Goal: Find contact information: Find contact information

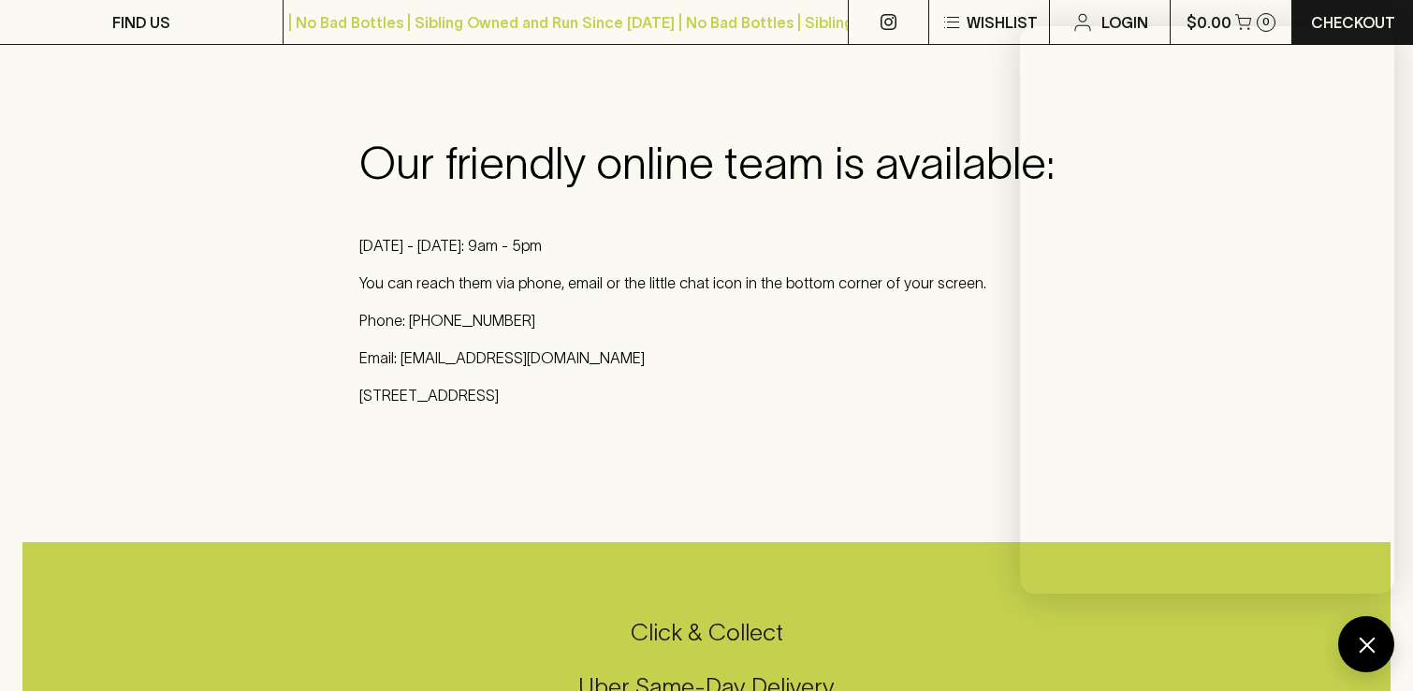
click at [500, 352] on p "Email: [EMAIL_ADDRESS][DOMAIN_NAME]" at bounding box center [706, 357] width 695 height 22
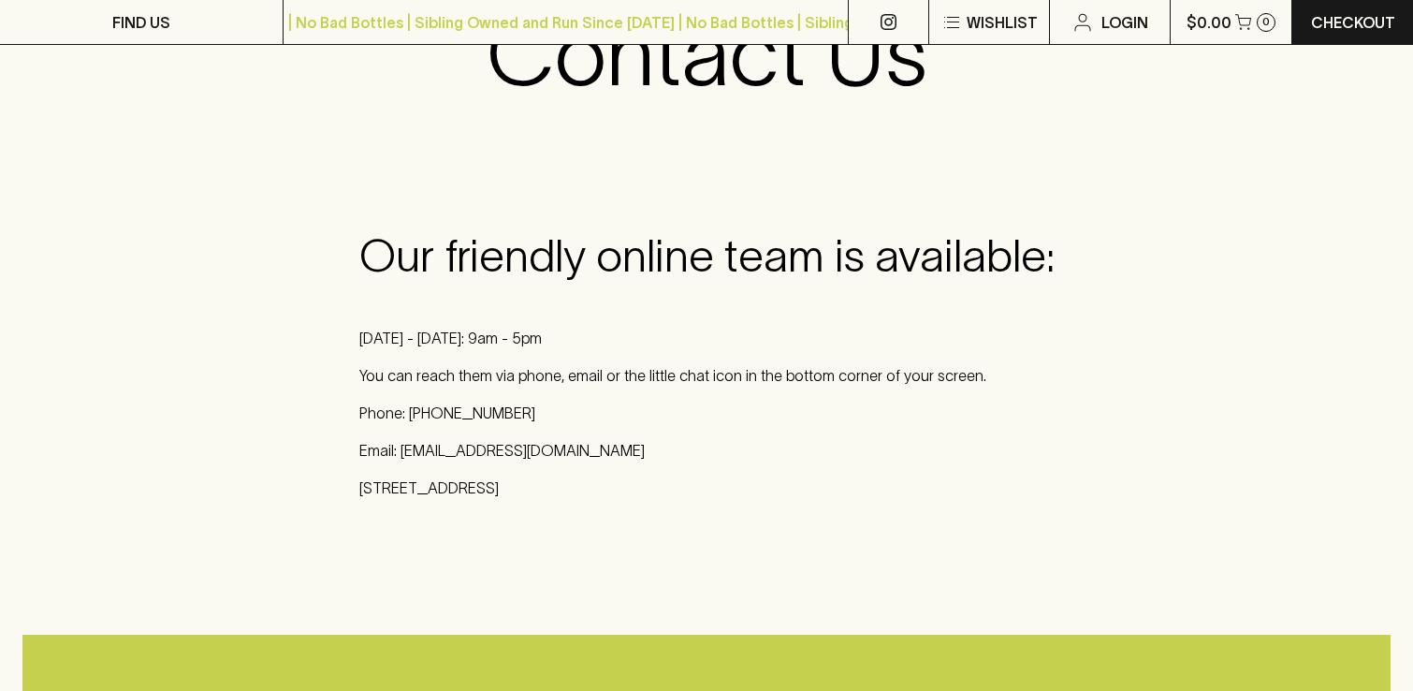
scroll to position [226, 0]
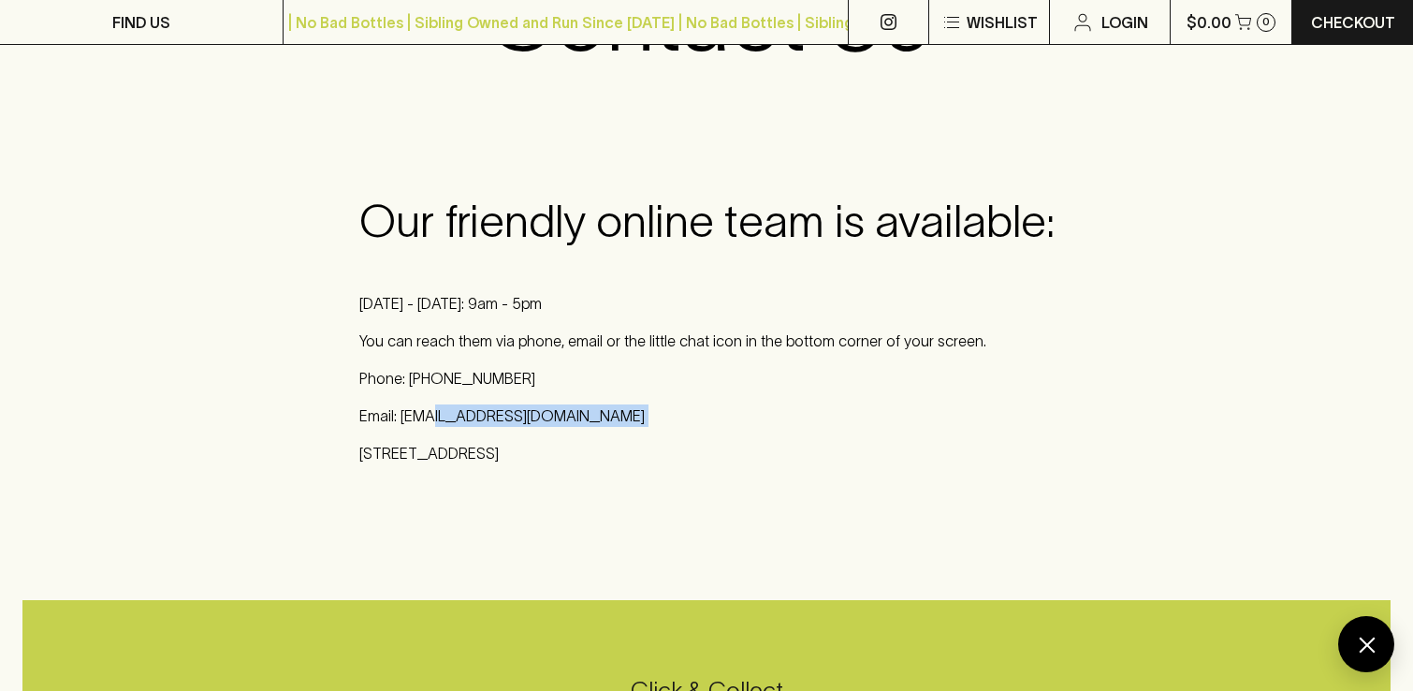
drag, startPoint x: 588, startPoint y: 429, endPoint x: 424, endPoint y: 415, distance: 164.3
click at [425, 415] on div "Our friendly online team is available: Monday - Friday: 9am - 5pm You can reach…" at bounding box center [706, 329] width 695 height 269
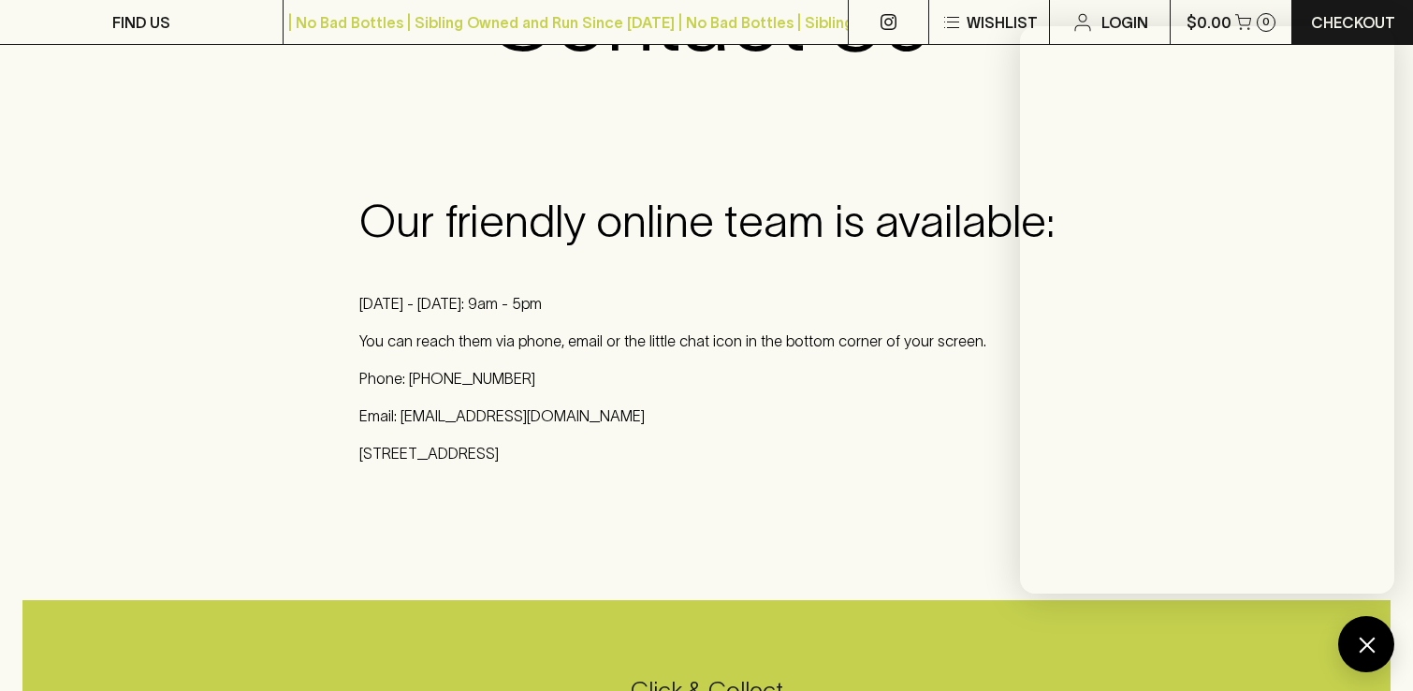
click at [722, 495] on div "Our friendly online team is available: Monday - Friday: 9am - 5pm You can reach…" at bounding box center [706, 337] width 1413 height 404
drag, startPoint x: 603, startPoint y: 418, endPoint x: 400, endPoint y: 414, distance: 202.2
click at [400, 414] on p "Email: [EMAIL_ADDRESS][DOMAIN_NAME]" at bounding box center [706, 415] width 695 height 22
copy p "online@blackhearts.com.au"
